Goal: Check status: Check status

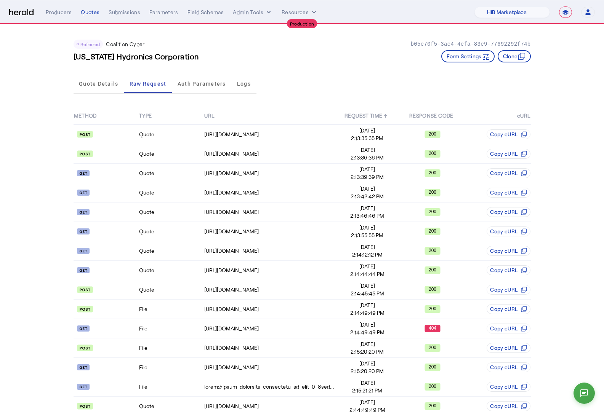
select select "pfm_a9p2_hib_marketplace"
select select "**********"
click at [541, 13] on select "1Fort Affinity Risk Billy BindHQ Bunker CRC Campus Coverage Citadel Fifthwall F…" at bounding box center [511, 11] width 75 height 11
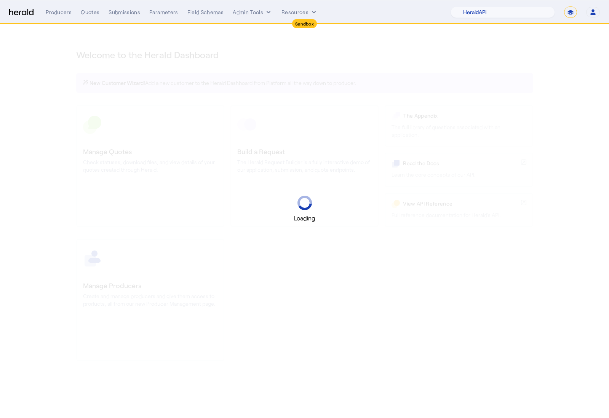
select select "pfm_2v8p_herald_api"
select select "*******"
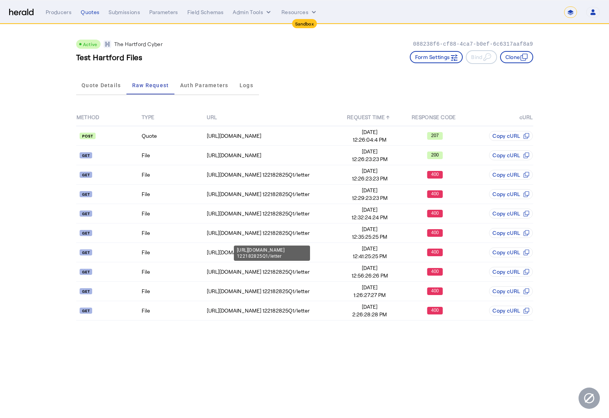
select select "*******"
click at [173, 175] on td "File" at bounding box center [173, 174] width 65 height 19
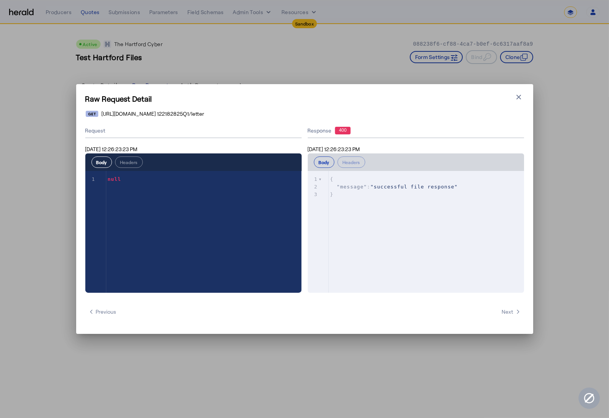
click at [520, 104] on div "Raw Request Detail Close modal https://qa-apis.thehartford.com/global-specialty…" at bounding box center [304, 209] width 457 height 250
click at [523, 97] on button "Close modal" at bounding box center [518, 97] width 11 height 11
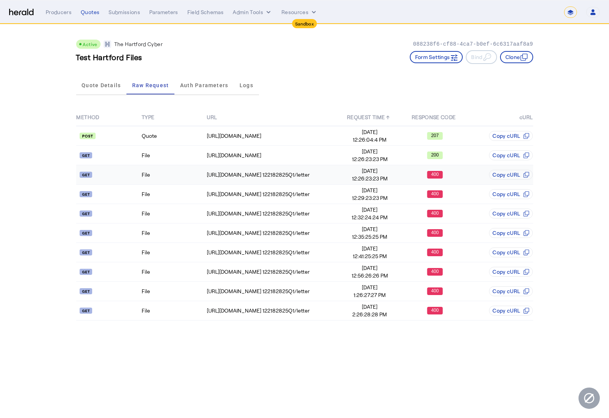
click at [125, 174] on api-badge at bounding box center [109, 175] width 64 height 8
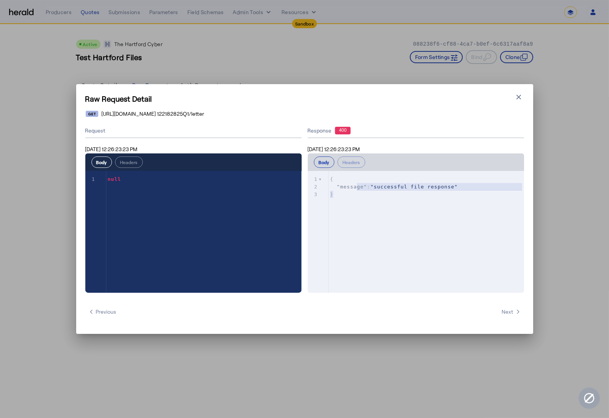
type textarea "**********"
drag, startPoint x: 389, startPoint y: 196, endPoint x: 309, endPoint y: 163, distance: 86.9
click at [309, 163] on div "**********" at bounding box center [416, 222] width 216 height 139
click at [518, 98] on icon "button" at bounding box center [519, 97] width 8 height 8
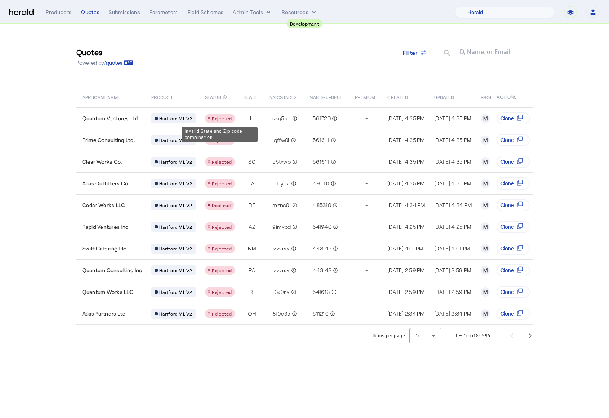
select select "pfm_2v8p_herald_api"
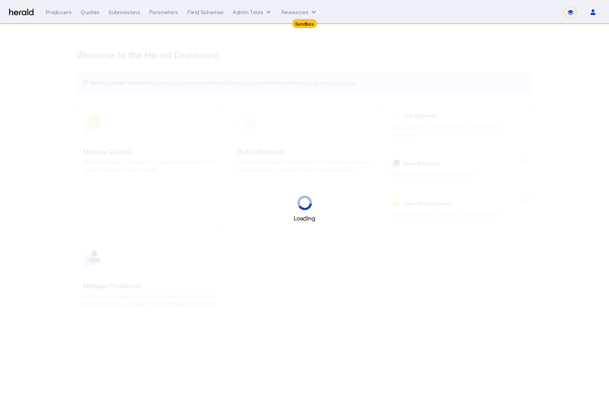
select select "*******"
select select "pfm_2v8p_herald_api"
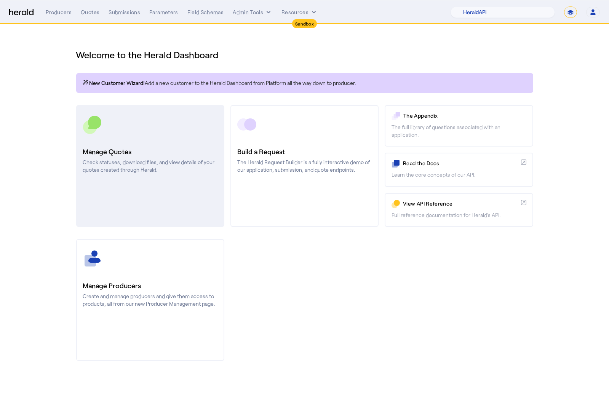
click at [182, 139] on link "Manage Quotes Check statuses, download files, and view details of your quotes c…" at bounding box center [150, 166] width 148 height 122
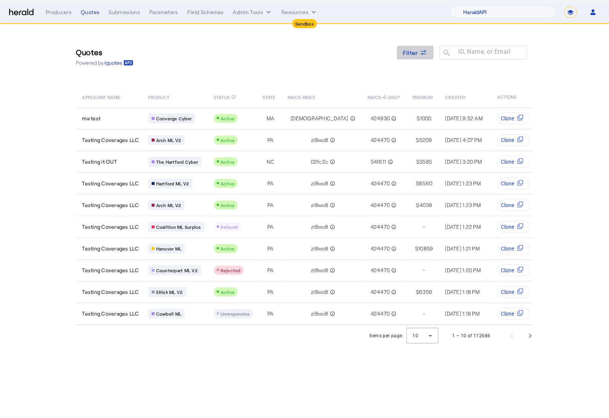
click at [418, 53] on div "Filter" at bounding box center [415, 53] width 24 height 8
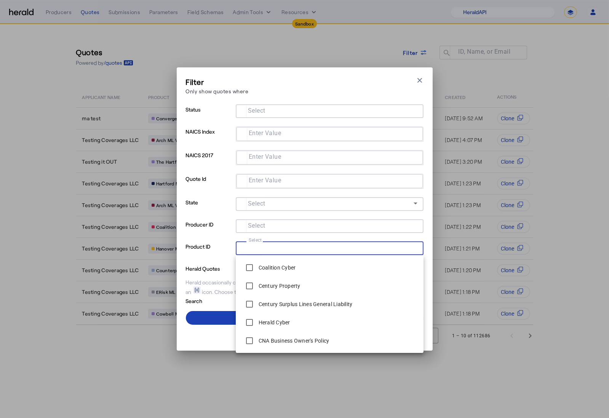
click at [315, 248] on input "Select" at bounding box center [328, 247] width 173 height 9
type input "****"
click at [281, 303] on label "Coalition ML V2" at bounding box center [277, 304] width 40 height 8
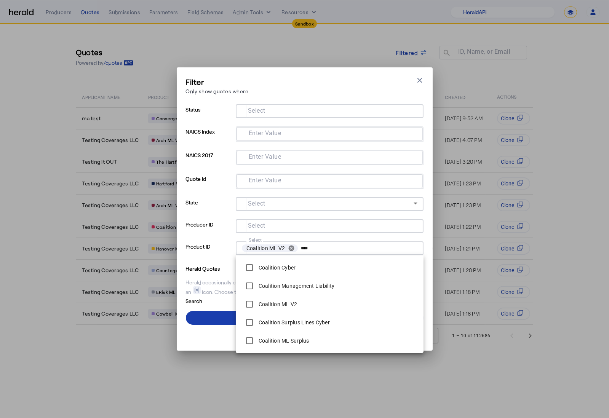
click at [211, 323] on span at bounding box center [305, 318] width 238 height 18
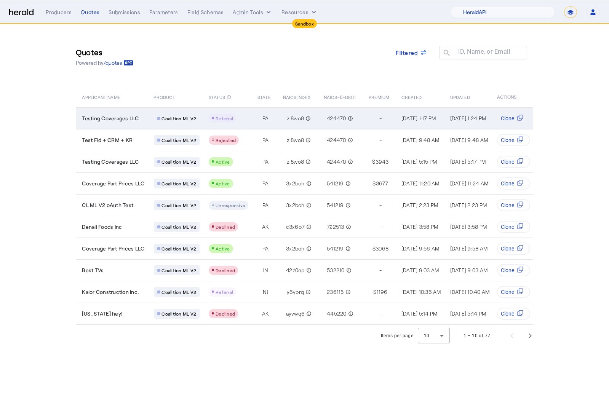
click at [140, 122] on td "Testing Coverages LLC" at bounding box center [112, 118] width 72 height 22
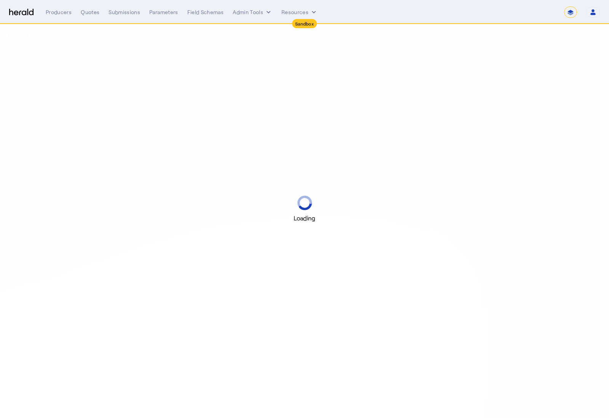
select select "*******"
select select "pfm_2v8p_herald_api"
select select "*******"
select select "pfm_2v8p_herald_api"
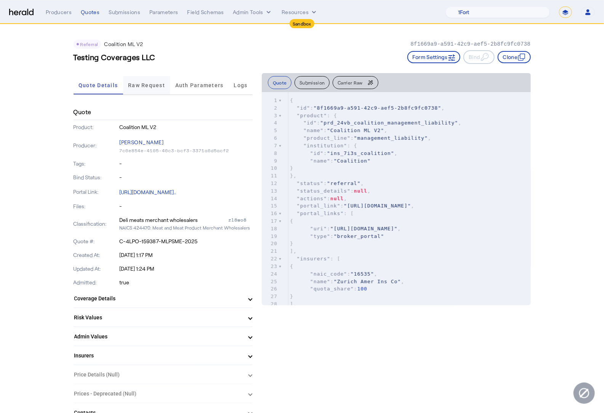
click at [140, 90] on span "Raw Request" at bounding box center [146, 85] width 37 height 18
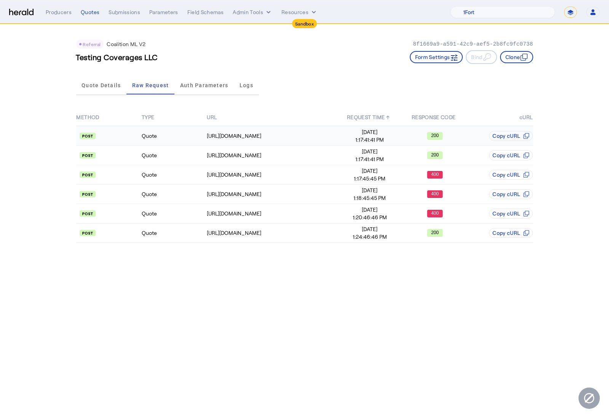
click at [189, 134] on td "Quote" at bounding box center [173, 136] width 65 height 20
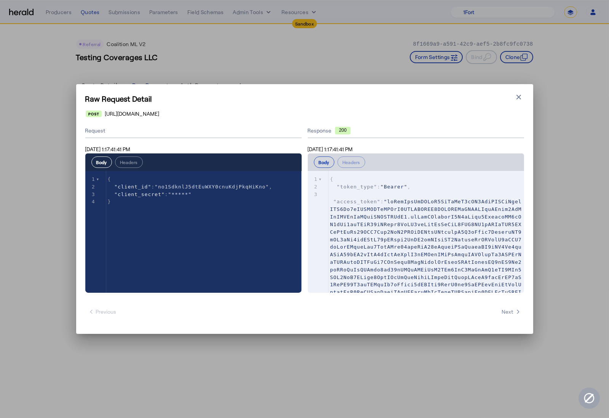
click at [199, 109] on div "Raw Request Detail Close modal https://distribution-api.demo.1nine.net/v2/oauth…" at bounding box center [304, 209] width 457 height 250
drag, startPoint x: 242, startPoint y: 114, endPoint x: 65, endPoint y: 117, distance: 177.1
click at [63, 118] on div "Raw Request Detail Close modal https://distribution-api.demo.1nine.net/v2/oauth…" at bounding box center [304, 209] width 609 height 418
click at [98, 113] on div "Raw Request Detail Close modal https://distribution-api.demo.1nine.net/v2/oauth…" at bounding box center [304, 209] width 609 height 418
drag, startPoint x: 104, startPoint y: 114, endPoint x: 200, endPoint y: 117, distance: 95.2
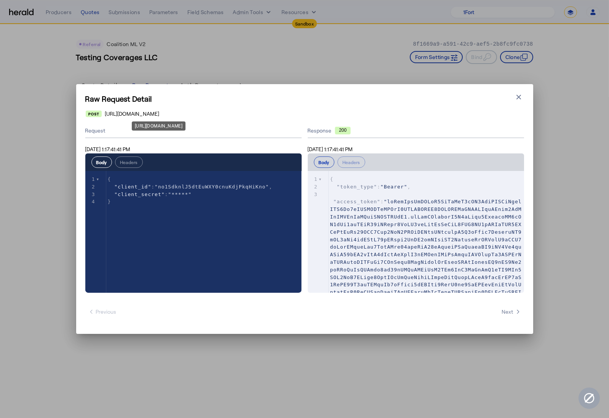
click at [159, 117] on span "https://distribution-api.demo.1nine.net/v2/oauth/token" at bounding box center [132, 114] width 54 height 8
click at [259, 116] on div "https://distribution-api.demo.1nine.net/v2/oauth/token" at bounding box center [305, 114] width 438 height 8
drag, startPoint x: 196, startPoint y: 113, endPoint x: 250, endPoint y: 116, distance: 53.7
click at [250, 116] on div "https://distribution-api.demo.1nine.net/v2/oauth/token" at bounding box center [305, 114] width 438 height 8
copy span "/v2/oauth/token"
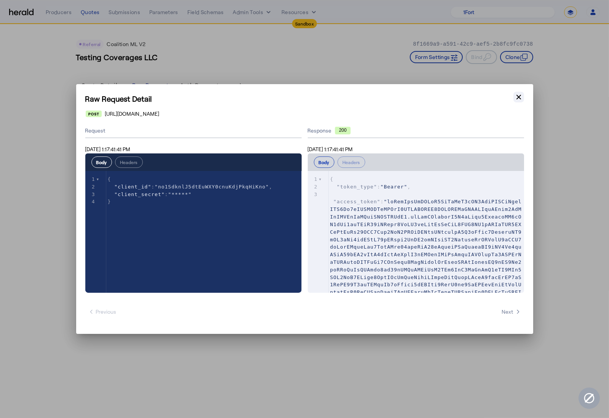
click at [520, 98] on icon "button" at bounding box center [519, 97] width 8 height 8
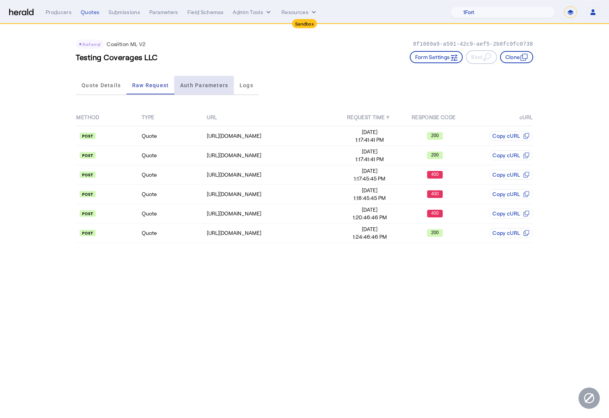
click at [207, 94] on span "Auth Parameters" at bounding box center [204, 85] width 48 height 18
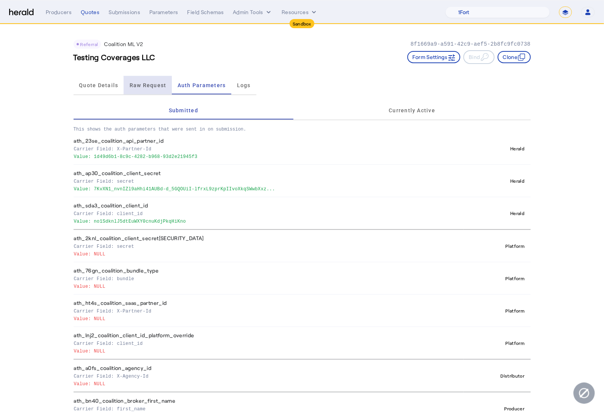
click at [148, 92] on span "Raw Request" at bounding box center [147, 85] width 37 height 18
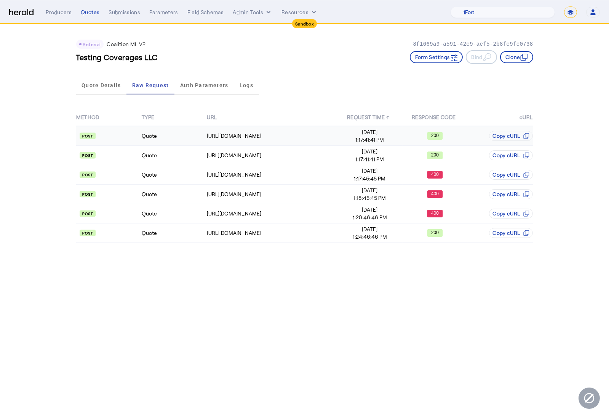
click at [188, 135] on td "Quote" at bounding box center [173, 136] width 65 height 20
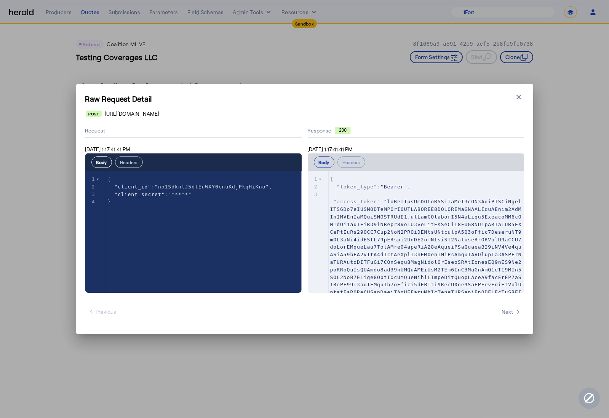
click at [120, 162] on button "Headers" at bounding box center [129, 162] width 28 height 11
click at [101, 160] on button "Body" at bounding box center [101, 162] width 21 height 11
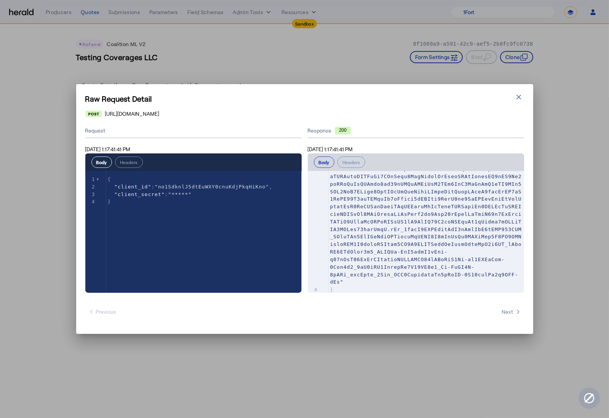
scroll to position [90, 0]
click at [520, 97] on icon "button" at bounding box center [519, 97] width 8 height 8
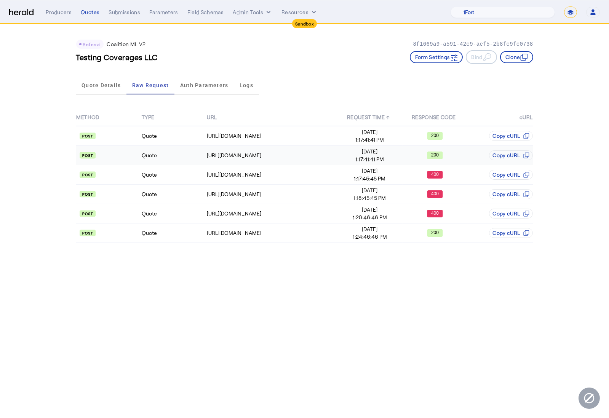
click at [182, 158] on td "Quote" at bounding box center [173, 155] width 65 height 19
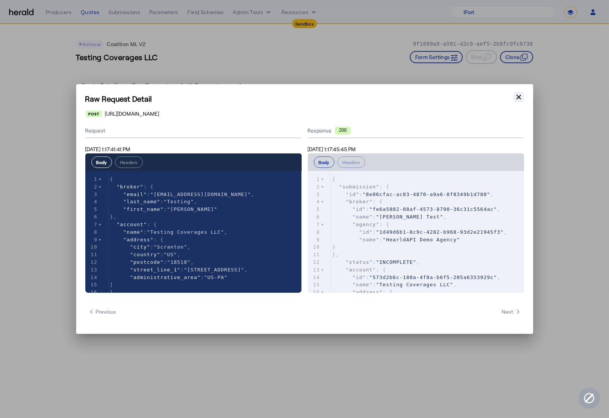
click at [519, 96] on icon "button" at bounding box center [518, 97] width 5 height 5
